Goal: Task Accomplishment & Management: Manage account settings

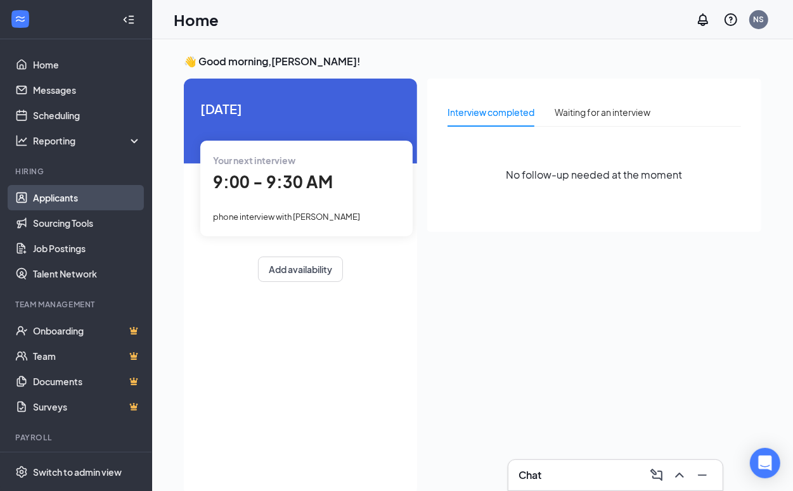
click at [51, 198] on link "Applicants" at bounding box center [87, 197] width 108 height 25
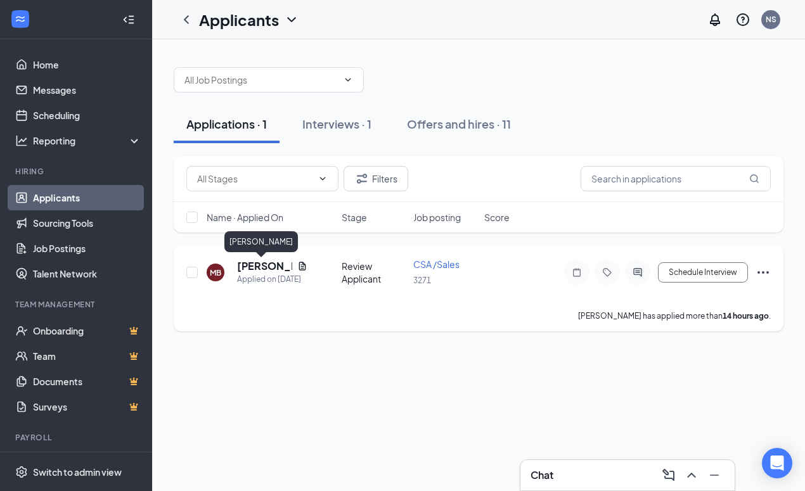
click at [259, 261] on h5 "[PERSON_NAME]" at bounding box center [264, 266] width 55 height 14
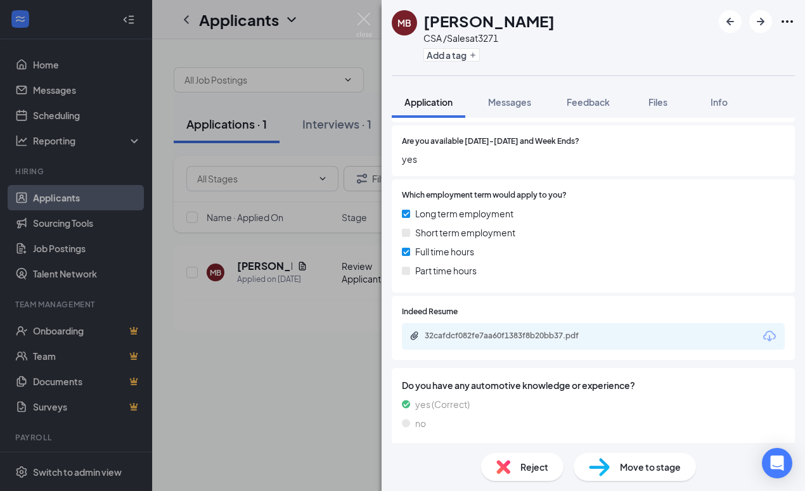
scroll to position [500, 0]
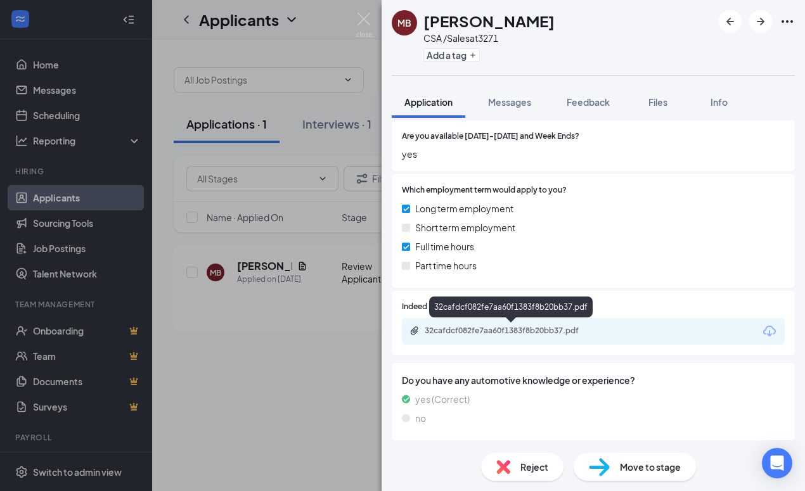
click at [502, 326] on div "32cafdcf082fe7aa60f1383f8b20bb37.pdf" at bounding box center [514, 331] width 178 height 10
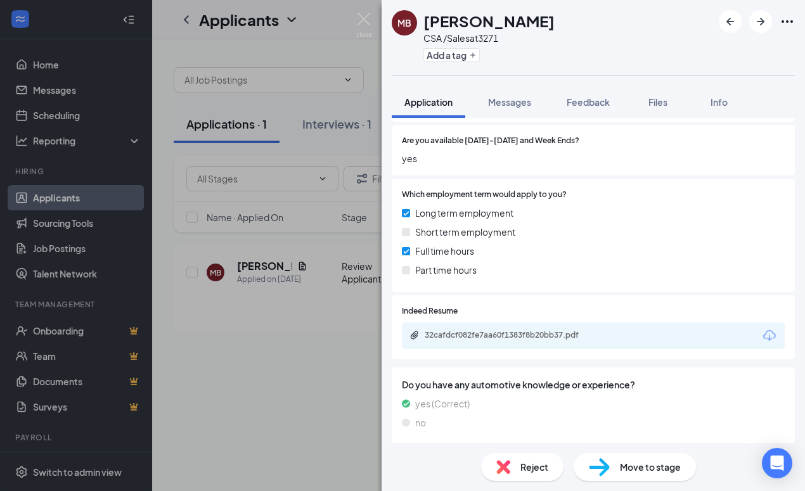
click at [514, 467] on div "Reject" at bounding box center [522, 467] width 82 height 28
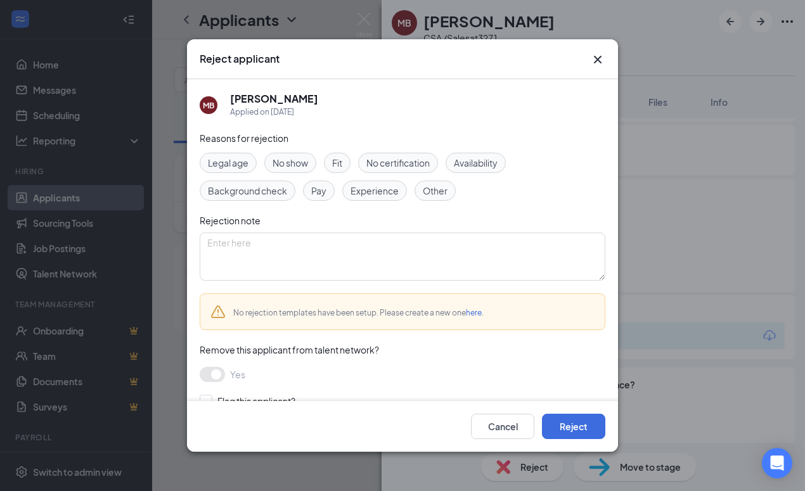
click at [301, 157] on span "No show" at bounding box center [291, 163] width 36 height 14
click at [266, 252] on textarea at bounding box center [403, 257] width 406 height 48
type textarea "H"
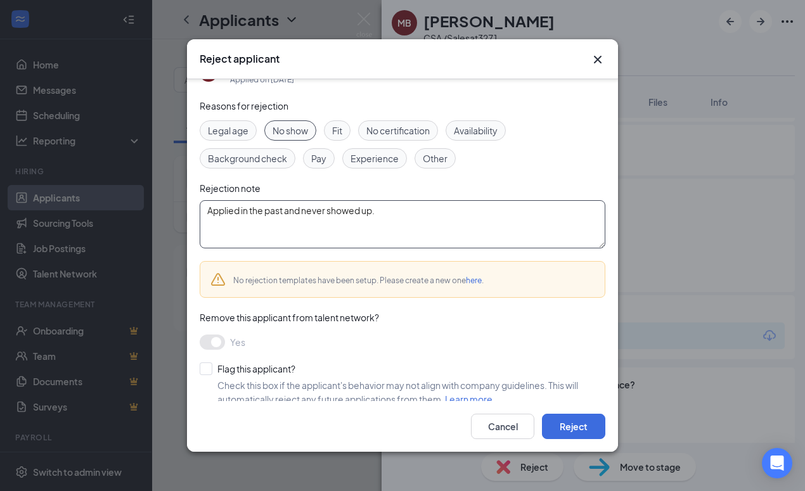
scroll to position [51, 0]
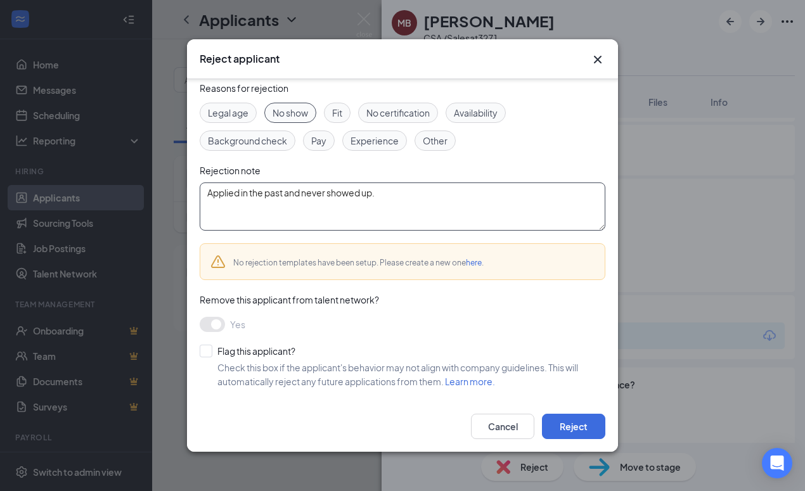
type textarea "Applied in the past and never showed up."
click at [585, 422] on button "Reject" at bounding box center [573, 426] width 63 height 25
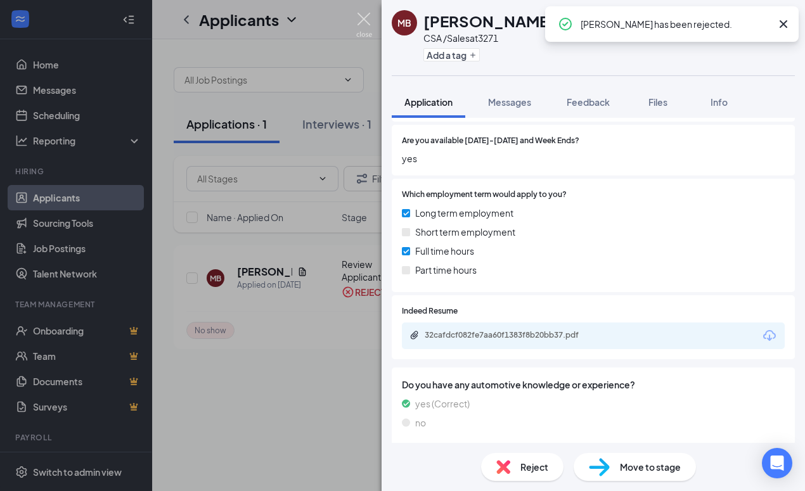
click at [365, 18] on img at bounding box center [364, 25] width 16 height 25
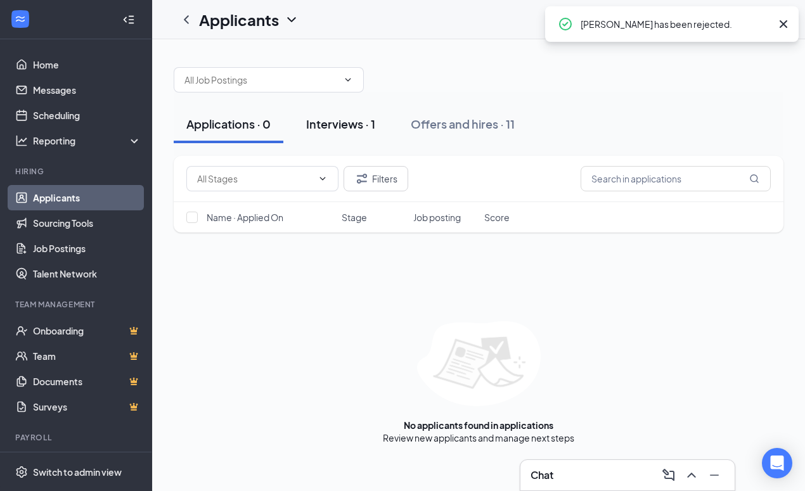
click at [335, 127] on div "Interviews · 1" at bounding box center [340, 124] width 69 height 16
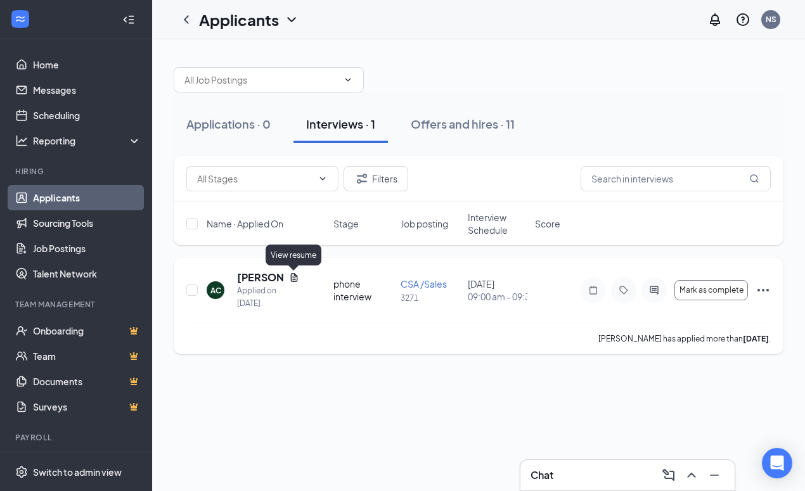
click at [294, 277] on icon "Document" at bounding box center [294, 278] width 10 height 10
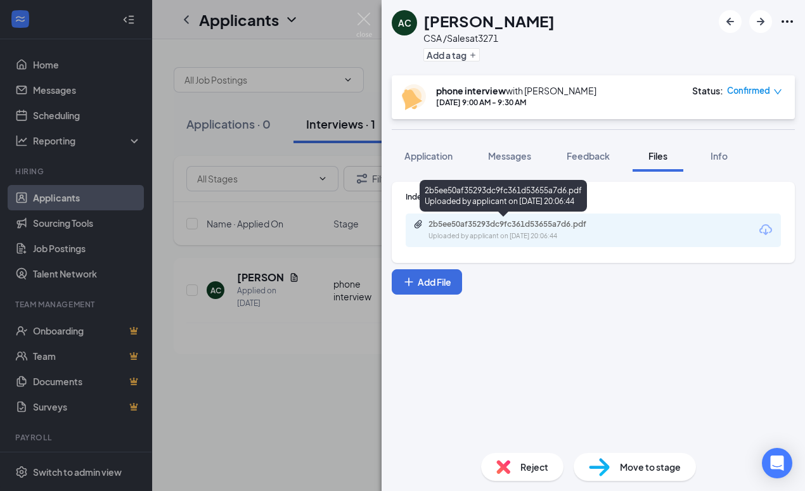
click at [470, 229] on div "2b5ee50af35293dc9fc361d53655a7d6.pdf" at bounding box center [518, 224] width 178 height 10
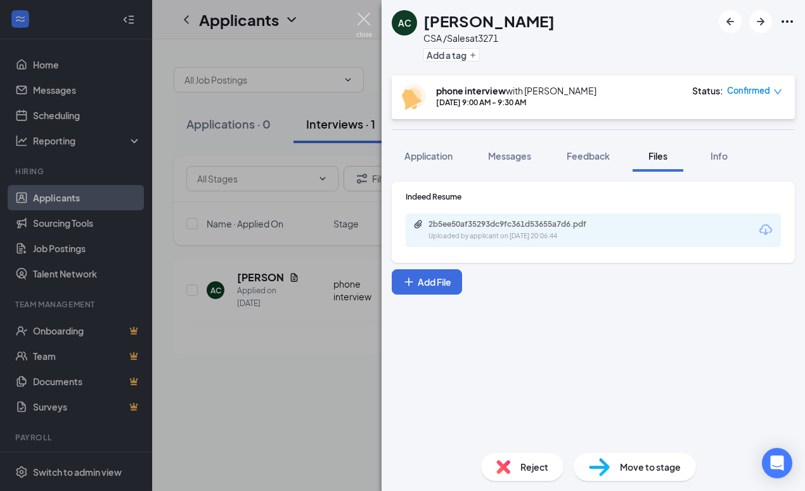
click at [368, 19] on img at bounding box center [364, 25] width 16 height 25
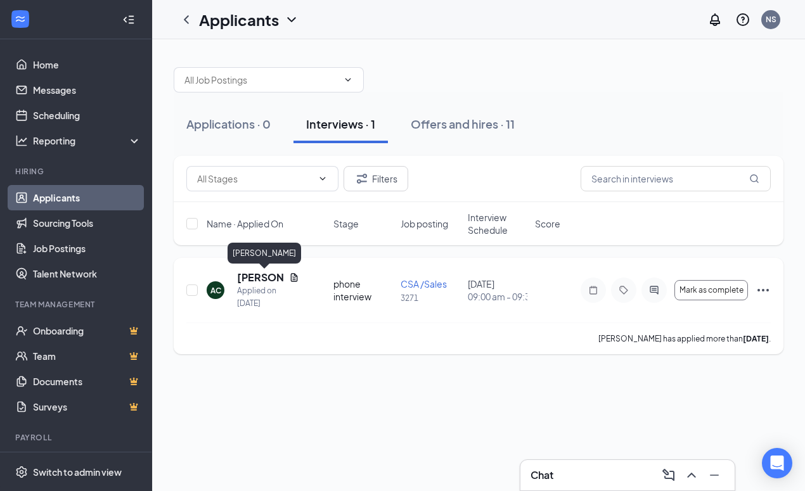
click at [248, 276] on h5 "[PERSON_NAME]" at bounding box center [260, 278] width 47 height 14
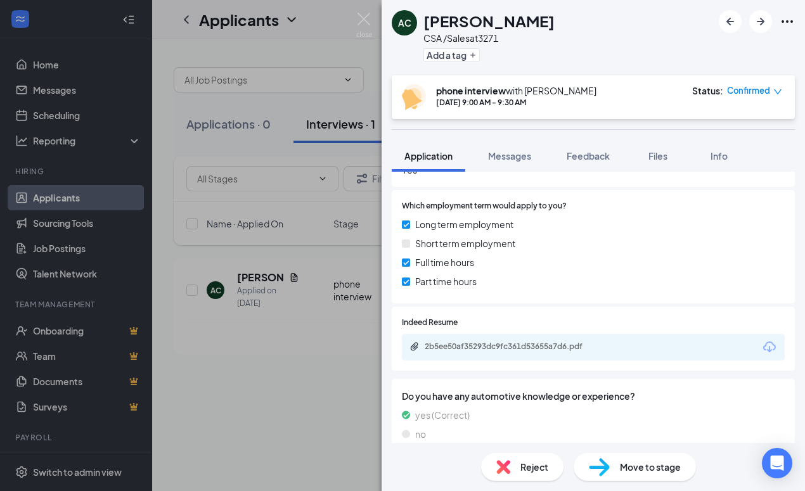
scroll to position [518, 0]
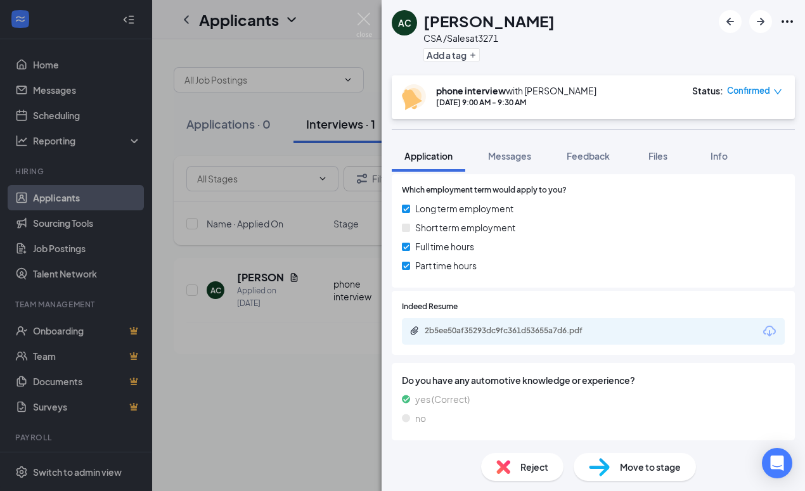
click at [311, 405] on div "AC [PERSON_NAME] /Sales at 3271 Add a tag phone interview with [PERSON_NAME] [D…" at bounding box center [402, 245] width 805 height 491
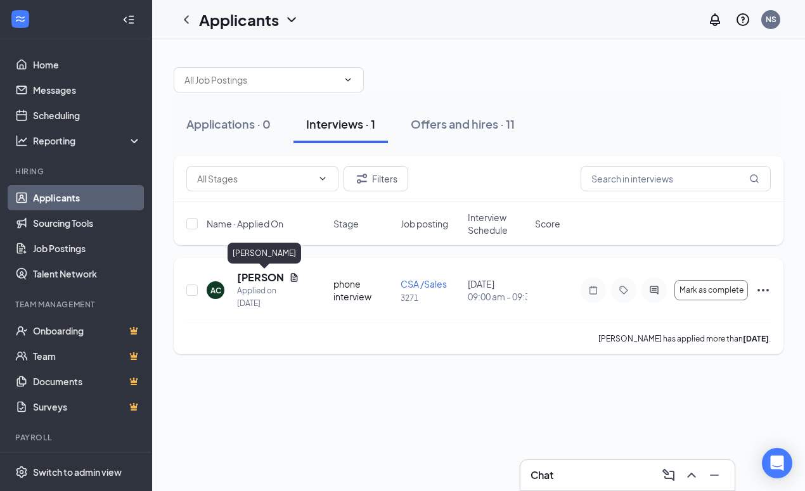
click at [257, 280] on h5 "[PERSON_NAME]" at bounding box center [260, 278] width 47 height 14
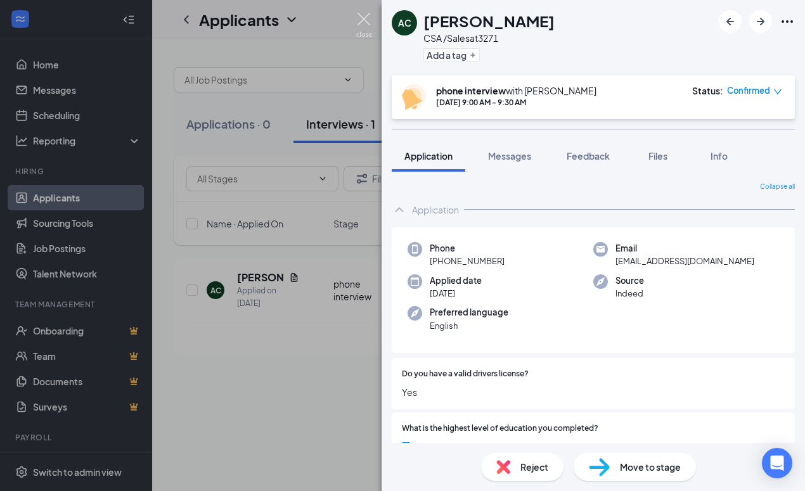
click at [362, 23] on img at bounding box center [364, 25] width 16 height 25
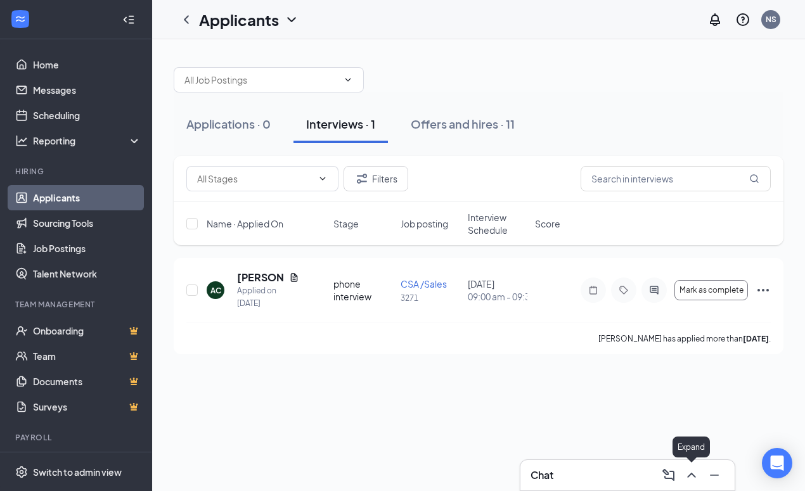
click at [688, 474] on icon "ChevronUp" at bounding box center [691, 475] width 15 height 15
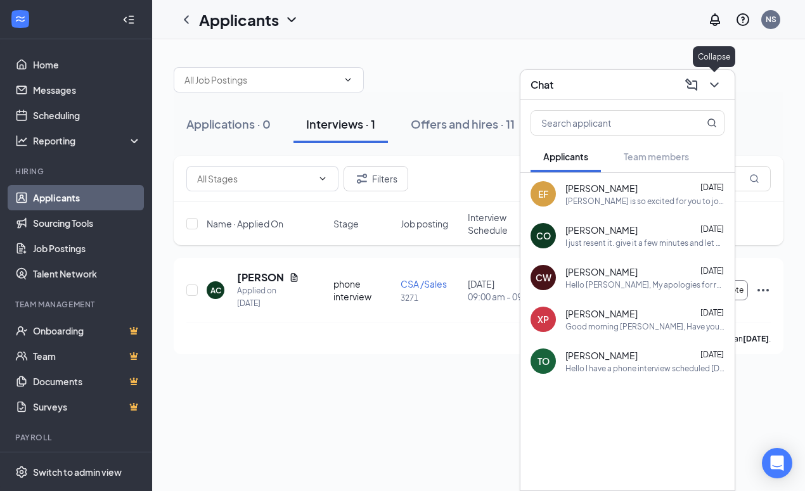
click at [720, 90] on icon "ChevronDown" at bounding box center [714, 84] width 15 height 15
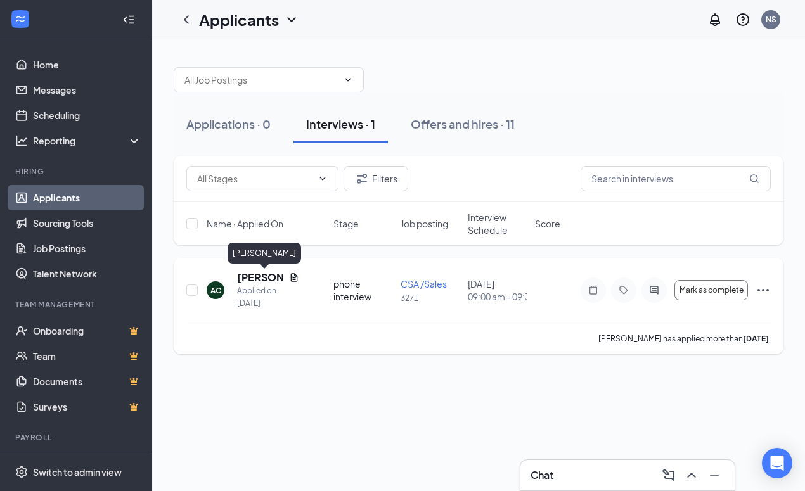
click at [260, 273] on h5 "[PERSON_NAME]" at bounding box center [260, 278] width 47 height 14
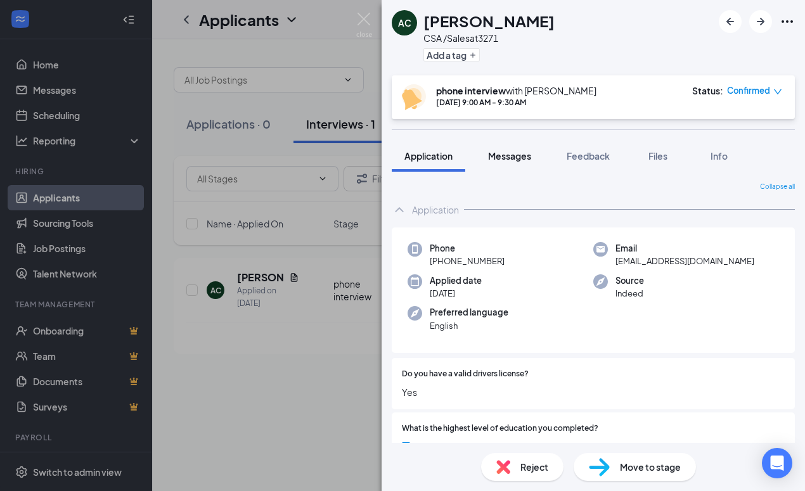
click at [512, 156] on span "Messages" at bounding box center [509, 155] width 43 height 11
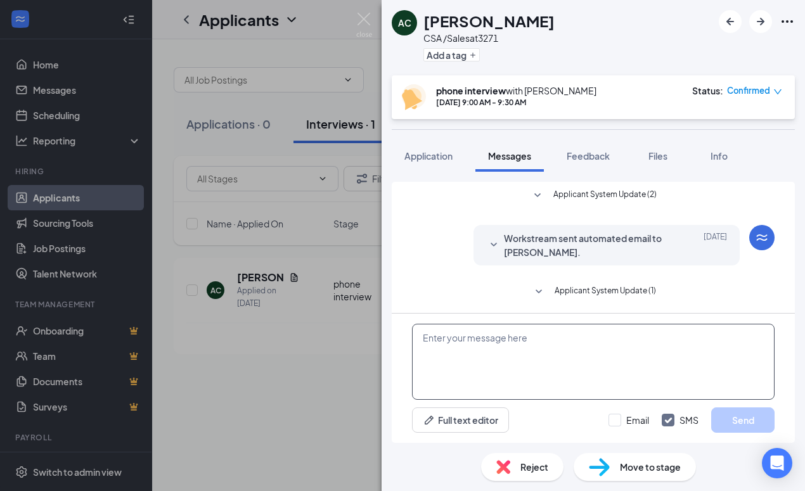
click at [472, 344] on textarea at bounding box center [593, 362] width 363 height 76
drag, startPoint x: 540, startPoint y: 337, endPoint x: 559, endPoint y: 333, distance: 20.2
click at [559, 333] on textarea "Good morning, I called for our" at bounding box center [593, 362] width 363 height 76
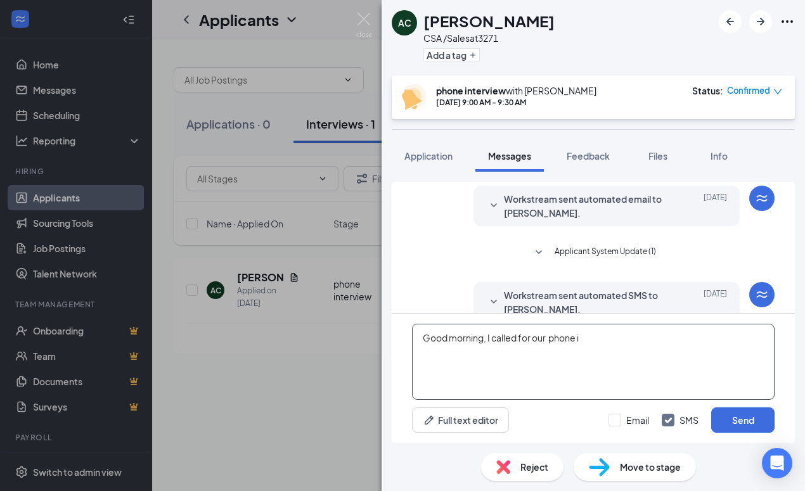
scroll to position [277, 0]
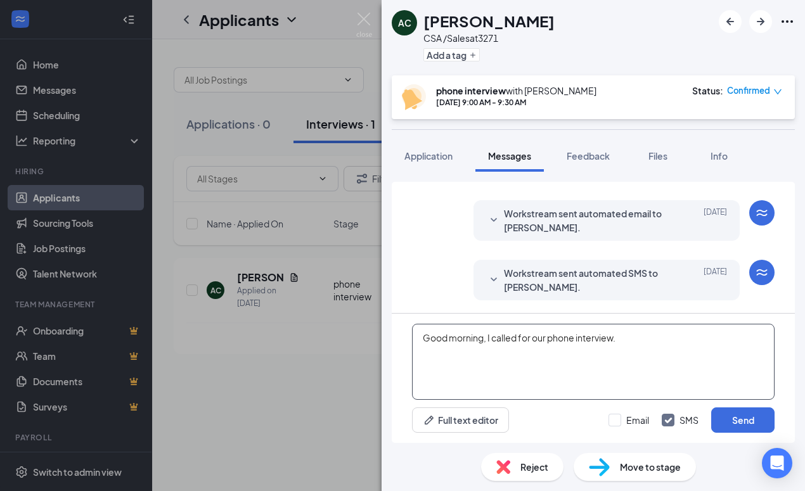
click at [620, 339] on textarea "Good morning, I called for our phone interview." at bounding box center [593, 362] width 363 height 76
click at [753, 335] on textarea "Good morning, I called for our phone interview. If you would like to reschedule" at bounding box center [593, 362] width 363 height 76
click at [512, 357] on textarea "Good morning, I called for our phone interview. If you would like to reschedule…" at bounding box center [593, 362] width 363 height 76
type textarea "Good morning, I called for our phone interview. If you would like to reschedule…"
click at [362, 21] on img at bounding box center [364, 25] width 16 height 25
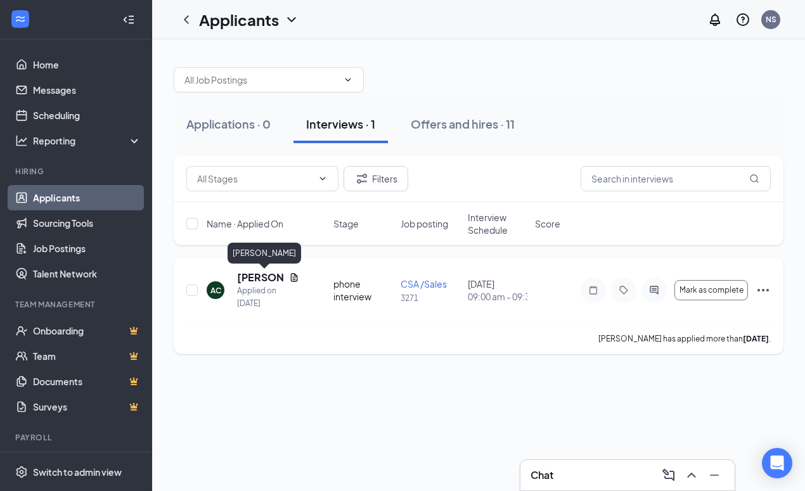
click at [261, 280] on h5 "[PERSON_NAME]" at bounding box center [260, 278] width 47 height 14
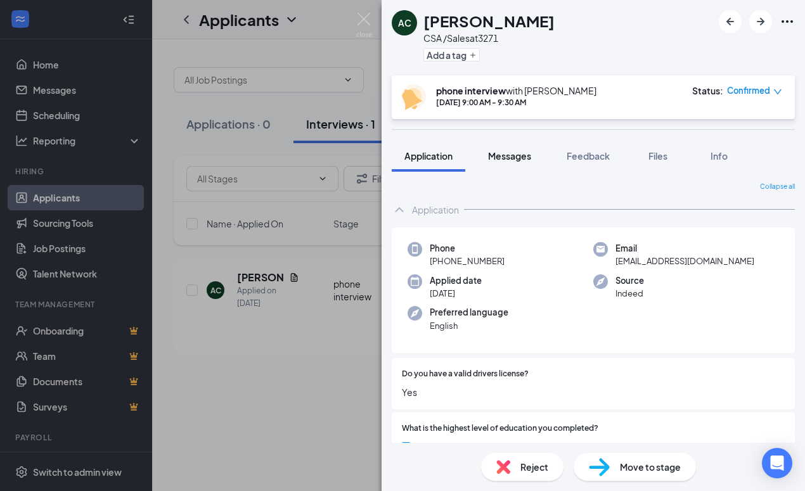
click at [505, 157] on span "Messages" at bounding box center [509, 155] width 43 height 11
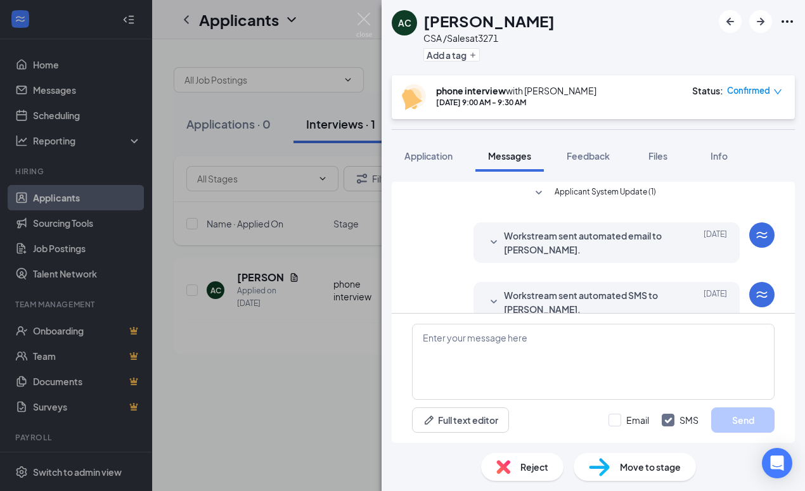
scroll to position [277, 0]
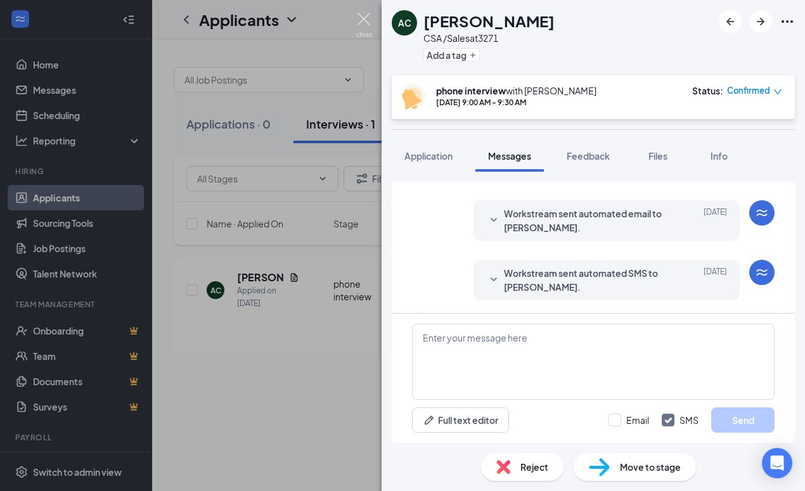
click at [368, 23] on img at bounding box center [364, 25] width 16 height 25
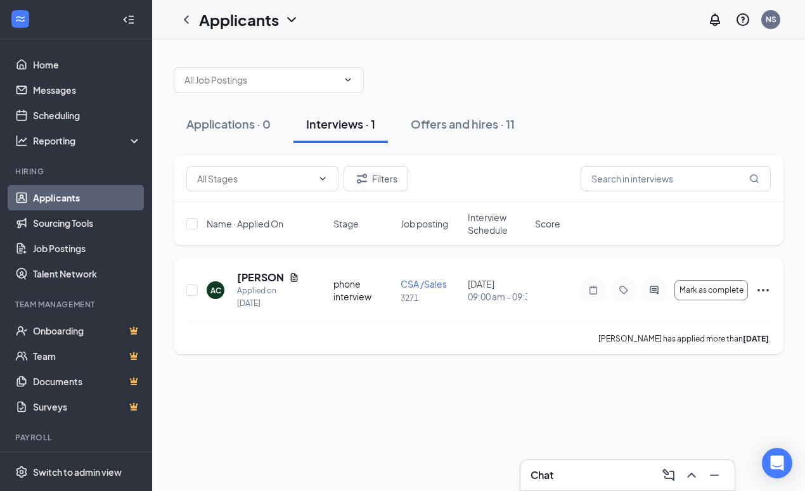
click at [767, 287] on icon "Ellipses" at bounding box center [763, 290] width 15 height 15
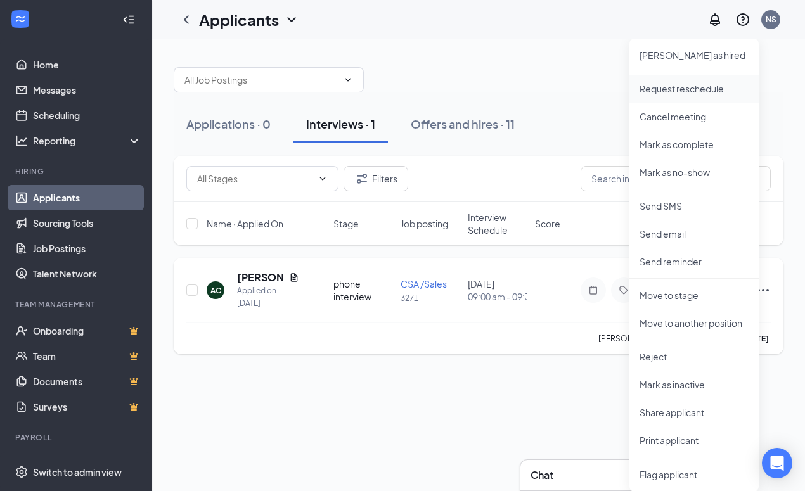
click at [673, 90] on p "Request reschedule" at bounding box center [694, 88] width 109 height 13
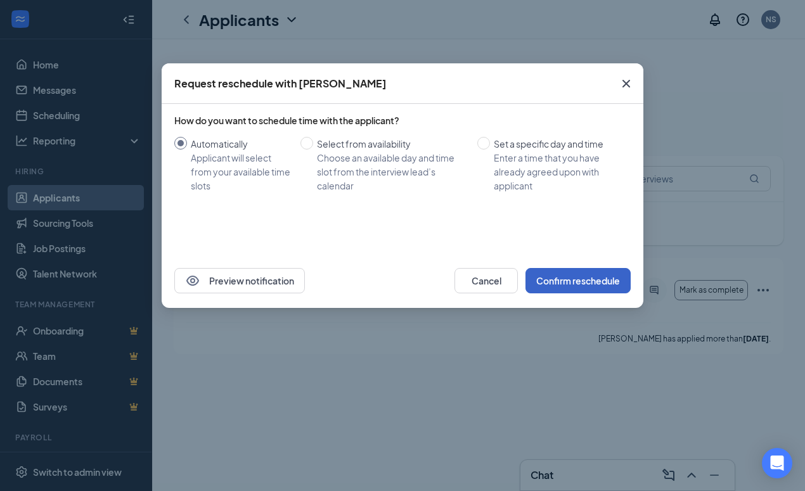
click at [593, 280] on button "Confirm reschedule" at bounding box center [578, 280] width 105 height 25
